Goal: Information Seeking & Learning: Learn about a topic

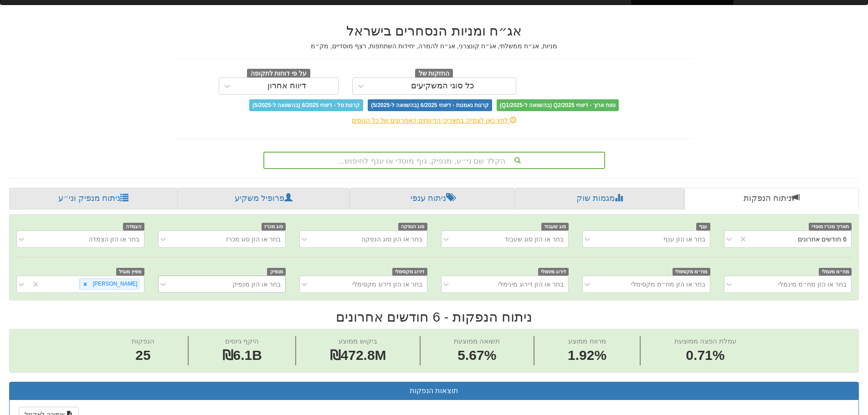
click at [256, 293] on div "בחר או הזן מנפיק" at bounding box center [222, 284] width 128 height 17
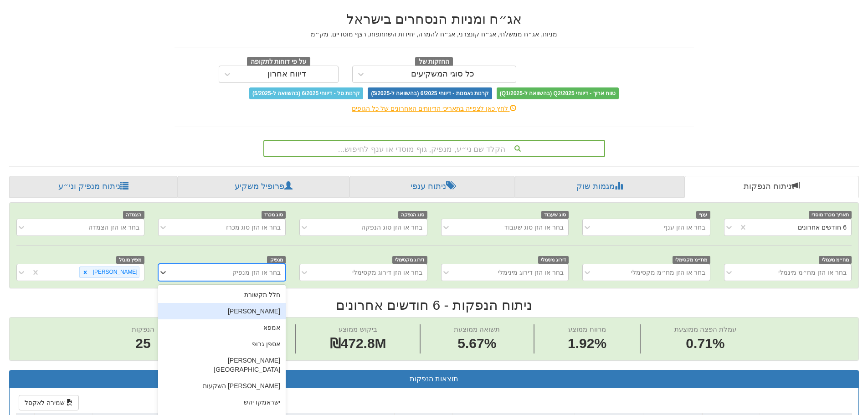
scroll to position [41, 0]
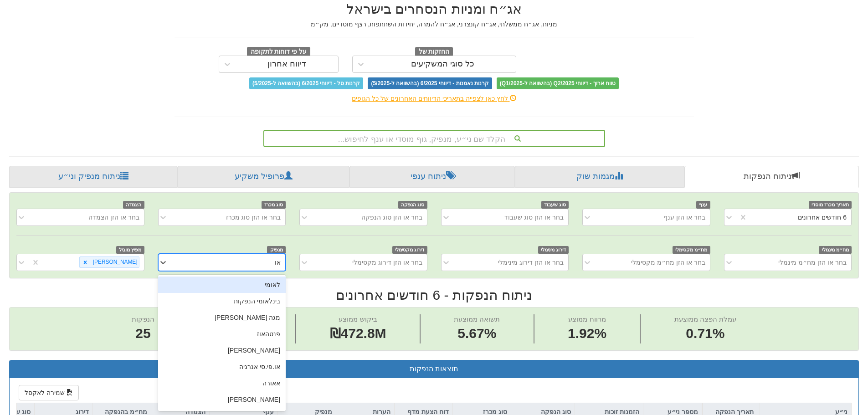
type input "או"
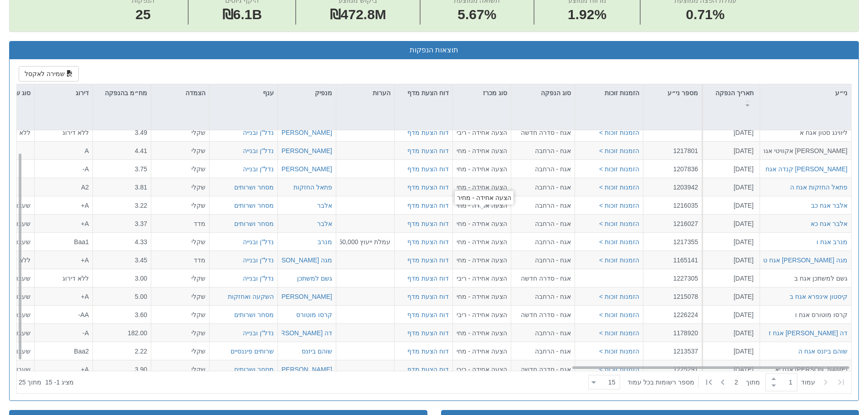
scroll to position [0, 1660]
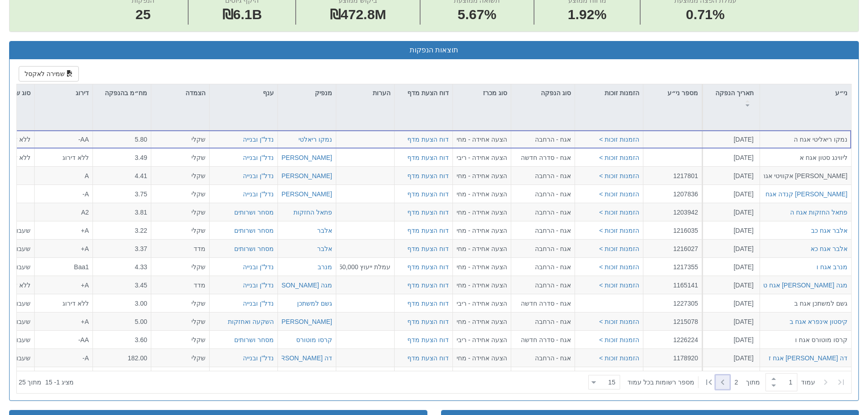
click at [724, 384] on icon at bounding box center [722, 382] width 11 height 11
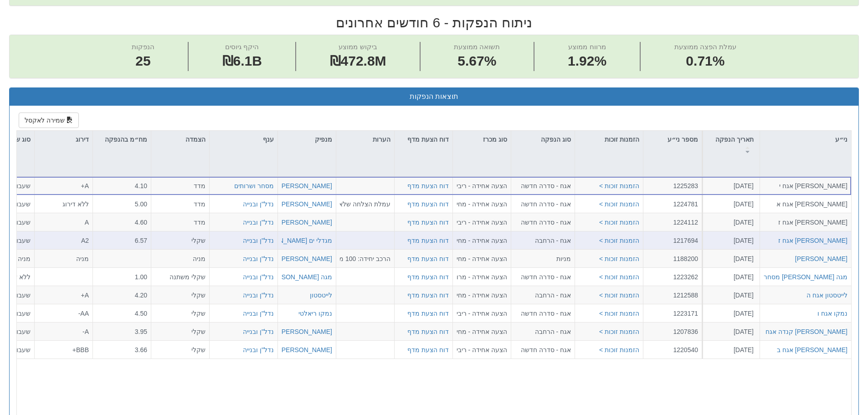
scroll to position [314, 0]
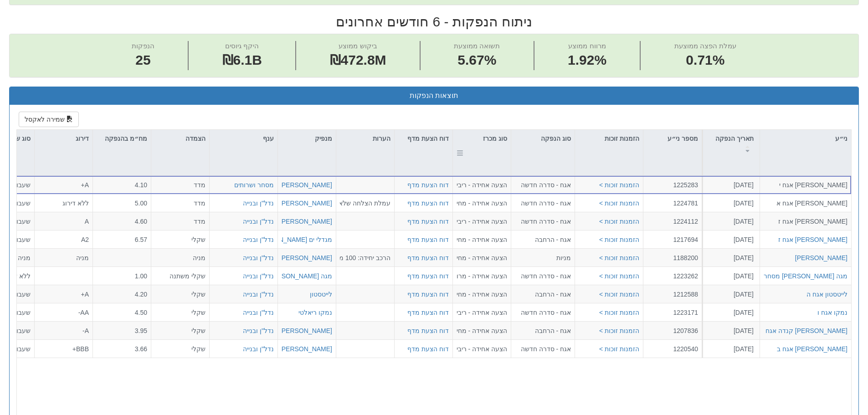
click at [488, 137] on div "סוג מכרז" at bounding box center [482, 138] width 58 height 17
type input "1"
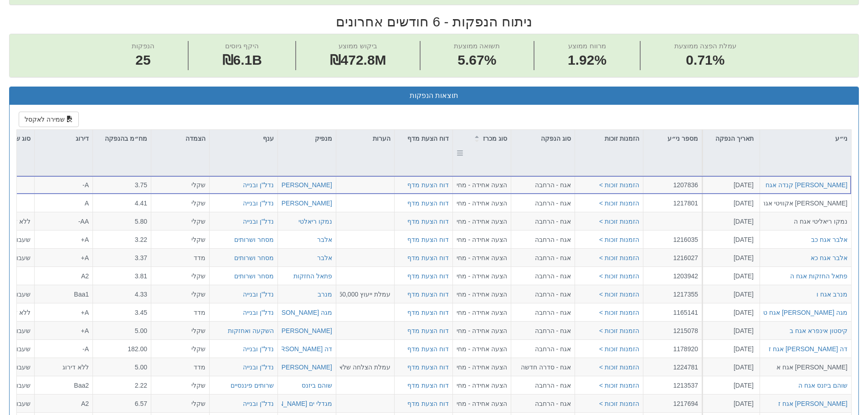
click at [488, 137] on div "סוג מכרז" at bounding box center [482, 138] width 58 height 17
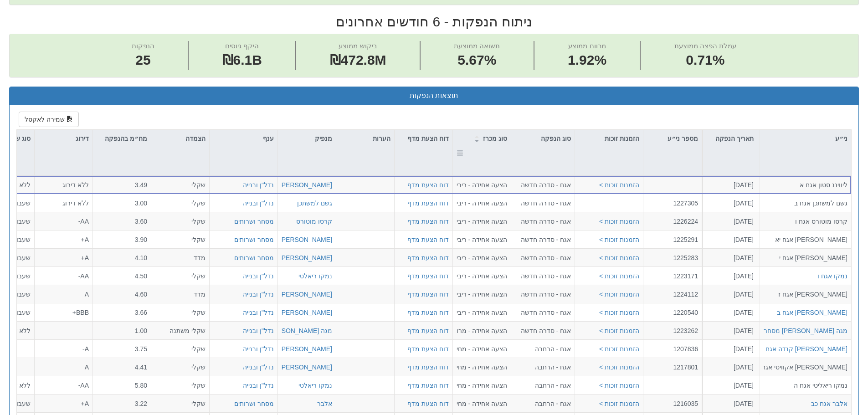
click at [488, 137] on div "סוג מכרז" at bounding box center [482, 138] width 58 height 17
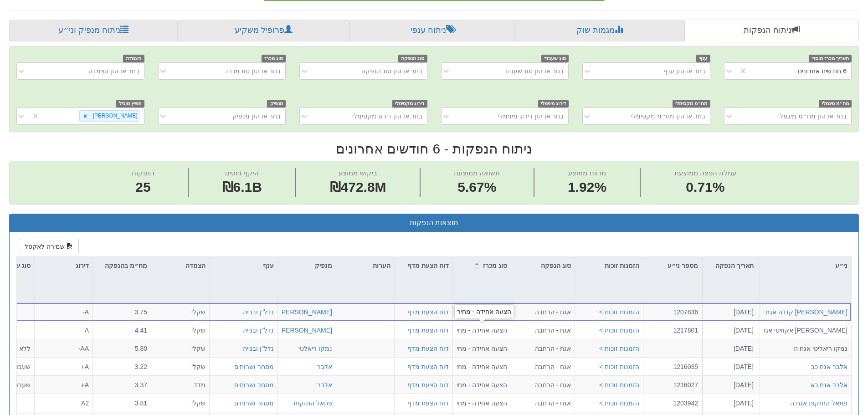
scroll to position [132, 0]
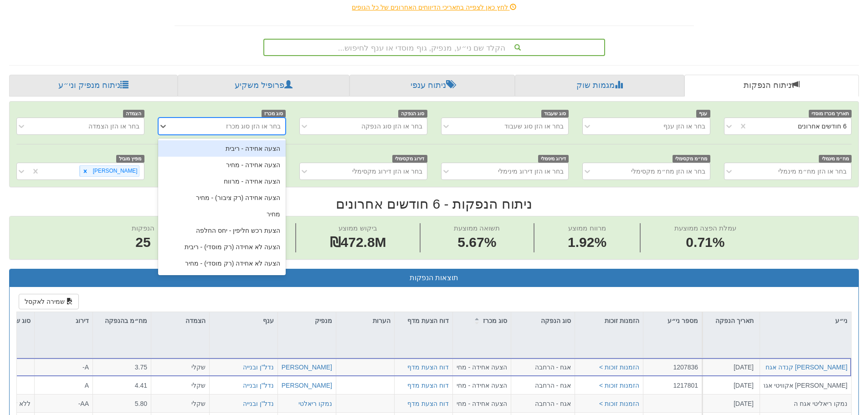
click at [261, 128] on div "בחר או הזן סוג מכרז" at bounding box center [253, 126] width 55 height 9
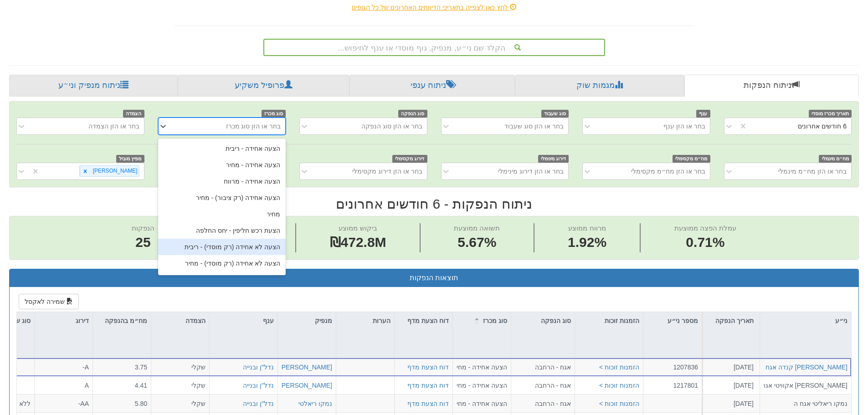
click at [266, 249] on div "הצעה לא אחידה (רק מוסדי) - ריבית" at bounding box center [222, 247] width 128 height 16
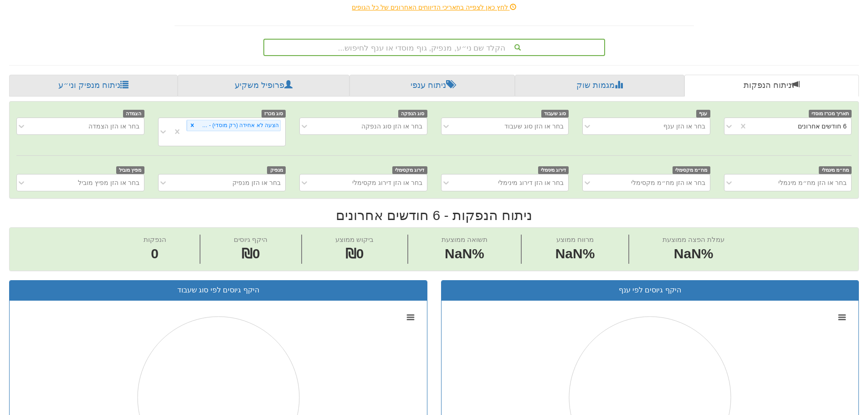
click at [179, 190] on div "תאריך מכרז מוסדי 6 חודשים אחרונים ענף בחר או הזן ענף סוג שעבוד בחר או הזן סוג ש…" at bounding box center [434, 416] width 850 height 631
click at [273, 194] on div "תאריך מכרז מוסדי 6 חודשים אחרונים ענף בחר או הזן ענף סוג שעבוד בחר או הזן סוג ש…" at bounding box center [434, 416] width 850 height 631
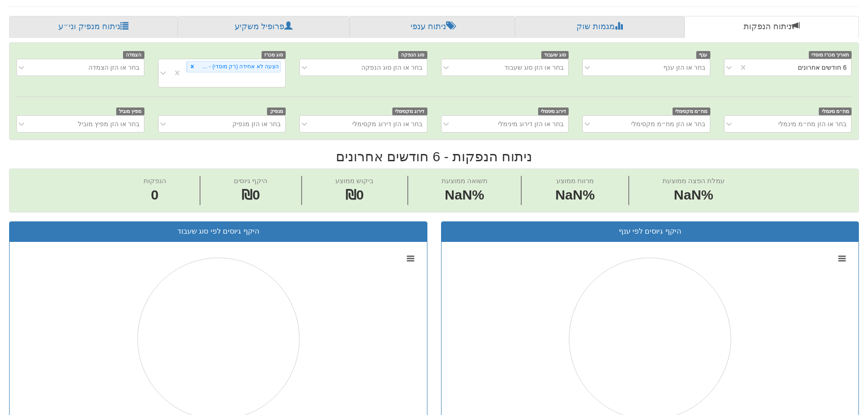
scroll to position [41, 0]
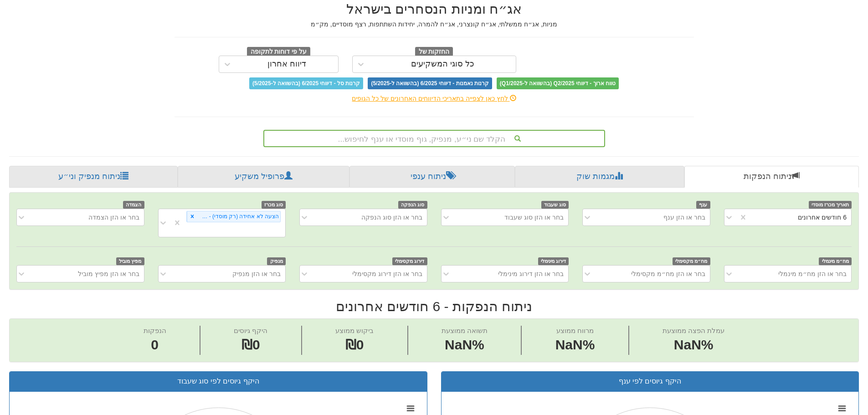
click at [648, 299] on h2 "ניתוח הנפקות - 6 חודשים אחרונים" at bounding box center [434, 306] width 850 height 15
click at [502, 299] on h2 "ניתוח הנפקות - 6 חודשים אחרונים" at bounding box center [434, 306] width 850 height 15
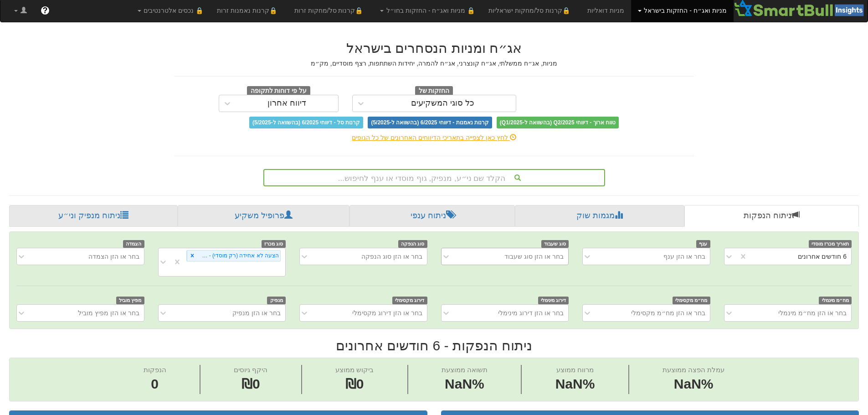
scroll to position [0, 0]
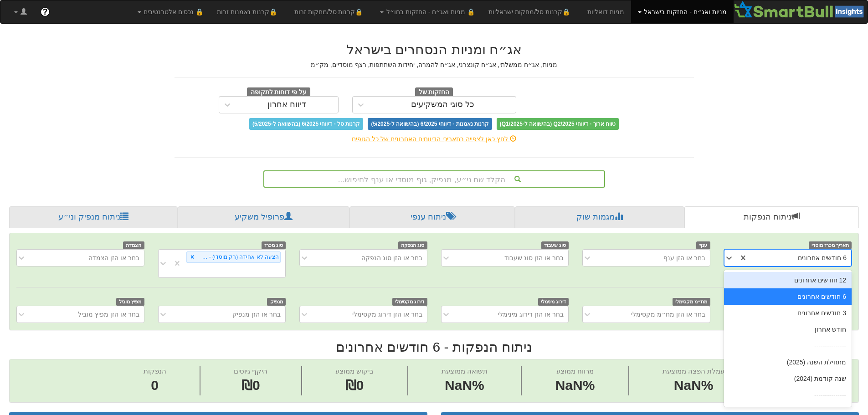
click at [808, 261] on div "6 חודשים אחרונים" at bounding box center [822, 257] width 49 height 9
click at [807, 278] on div "12 חודשים אחרונים" at bounding box center [788, 280] width 128 height 16
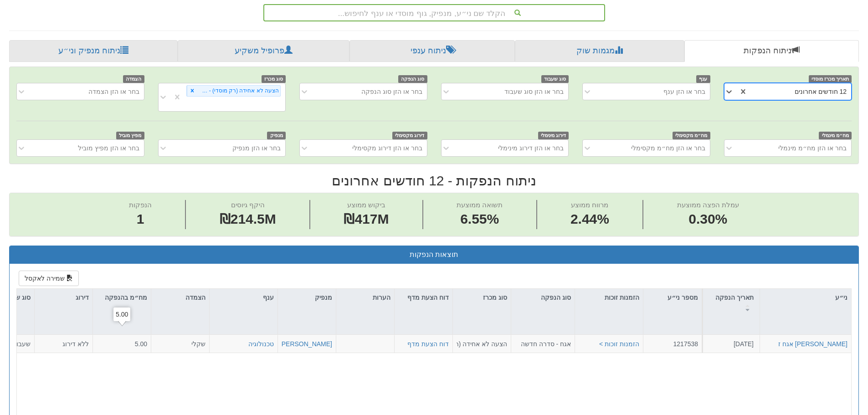
scroll to position [182, 0]
